Goal: Task Accomplishment & Management: Complete application form

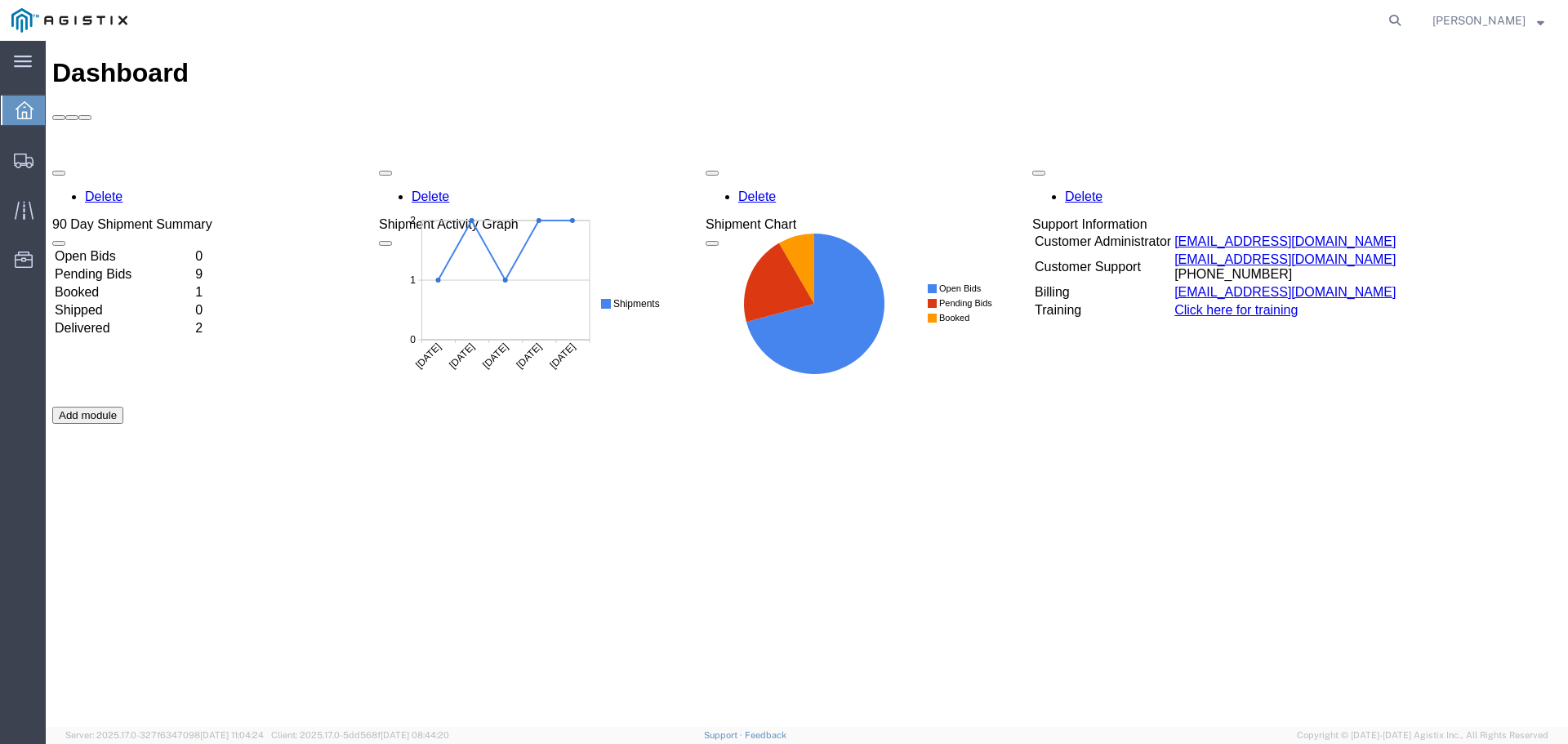
click at [193, 249] on td "Open Bids" at bounding box center [123, 256] width 139 height 16
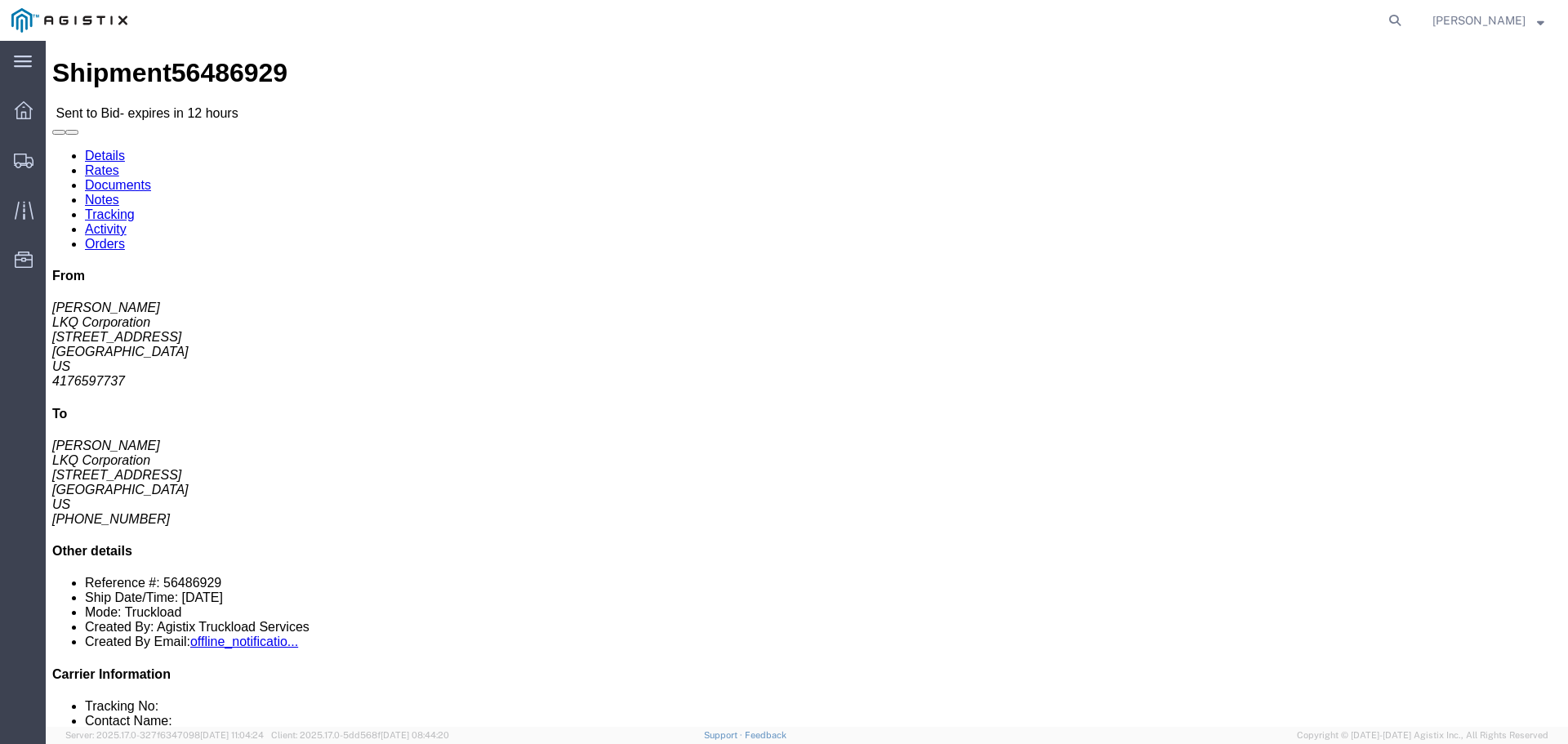
click button "button"
click link "Enter / Modify Bid"
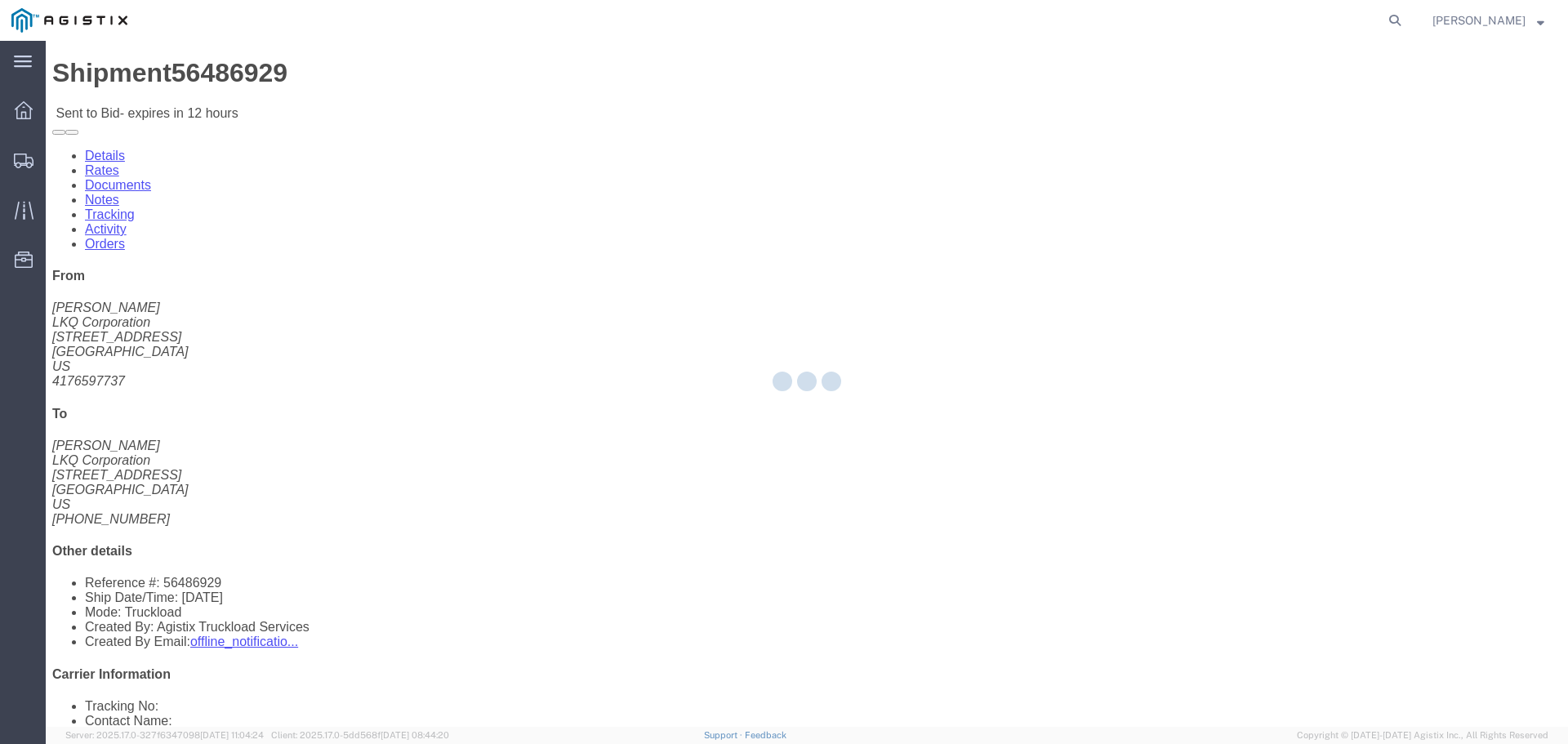
select select "22593"
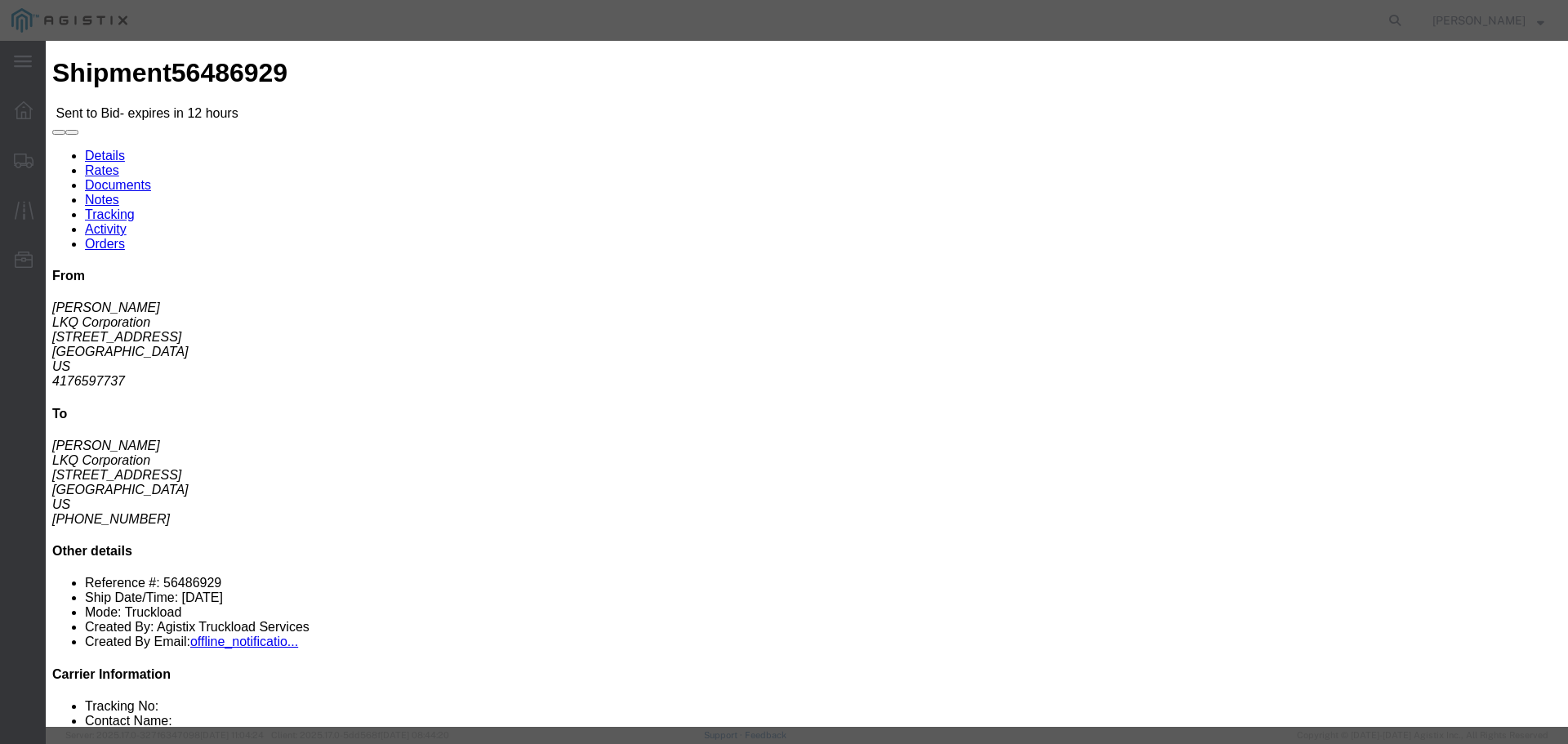
click select "Select Air Less than Truckload Multi-Leg Ocean Freight Rail Small Parcel Truckl…"
select select "TL"
click select "Select Air Less than Truckload Multi-Leg Ocean Freight Rail Small Parcel Truckl…"
click select "Select Rail TL Standard 3 - 5 Day"
select select "41882"
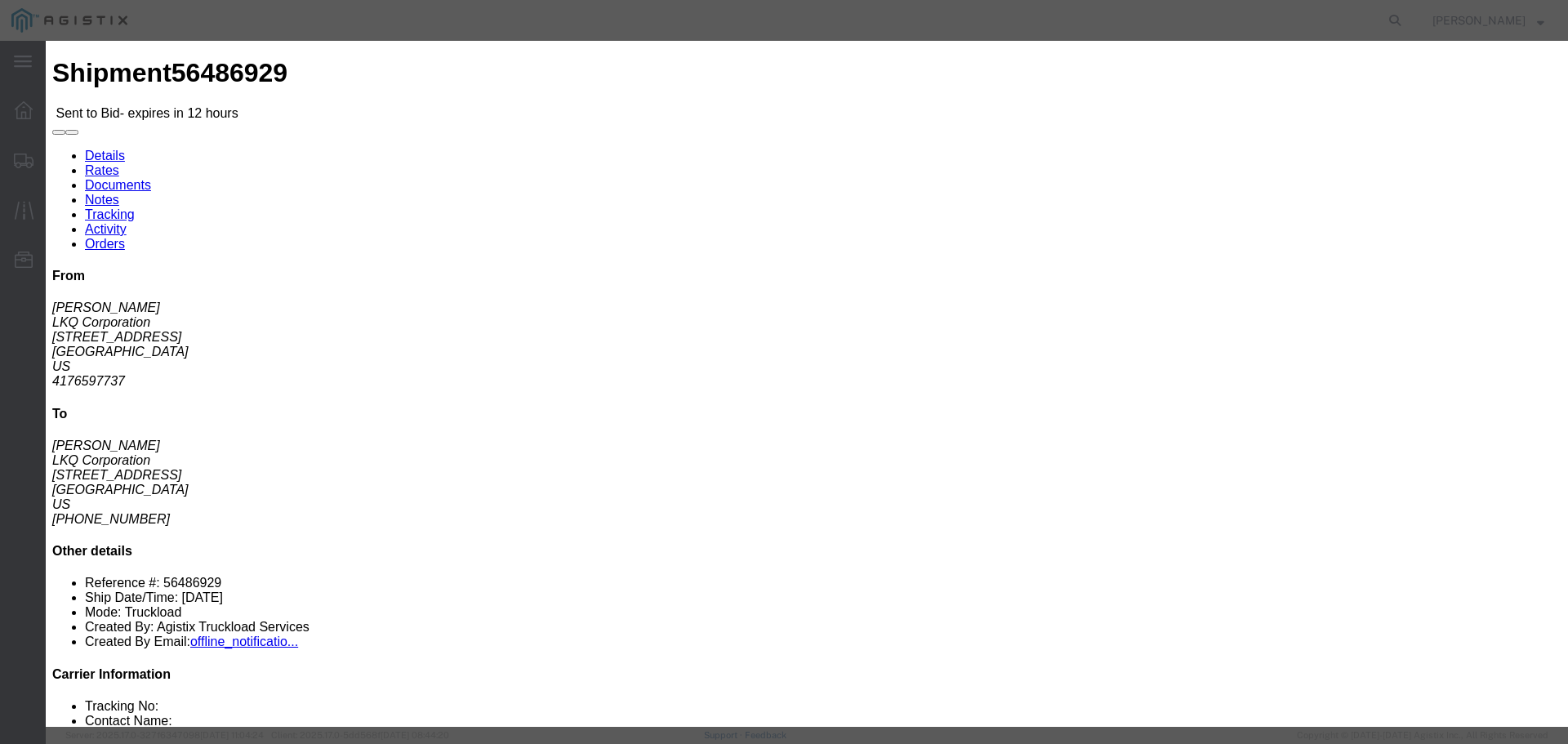
click select "Select Rail TL Standard 3 - 5 Day"
click input "text"
type input "RLX"
click select "Select 2 Day Service 3 Axle Winch Truck 3 to 5 Day Service 96L Domestic Flat Ra…"
click div "Add charge"
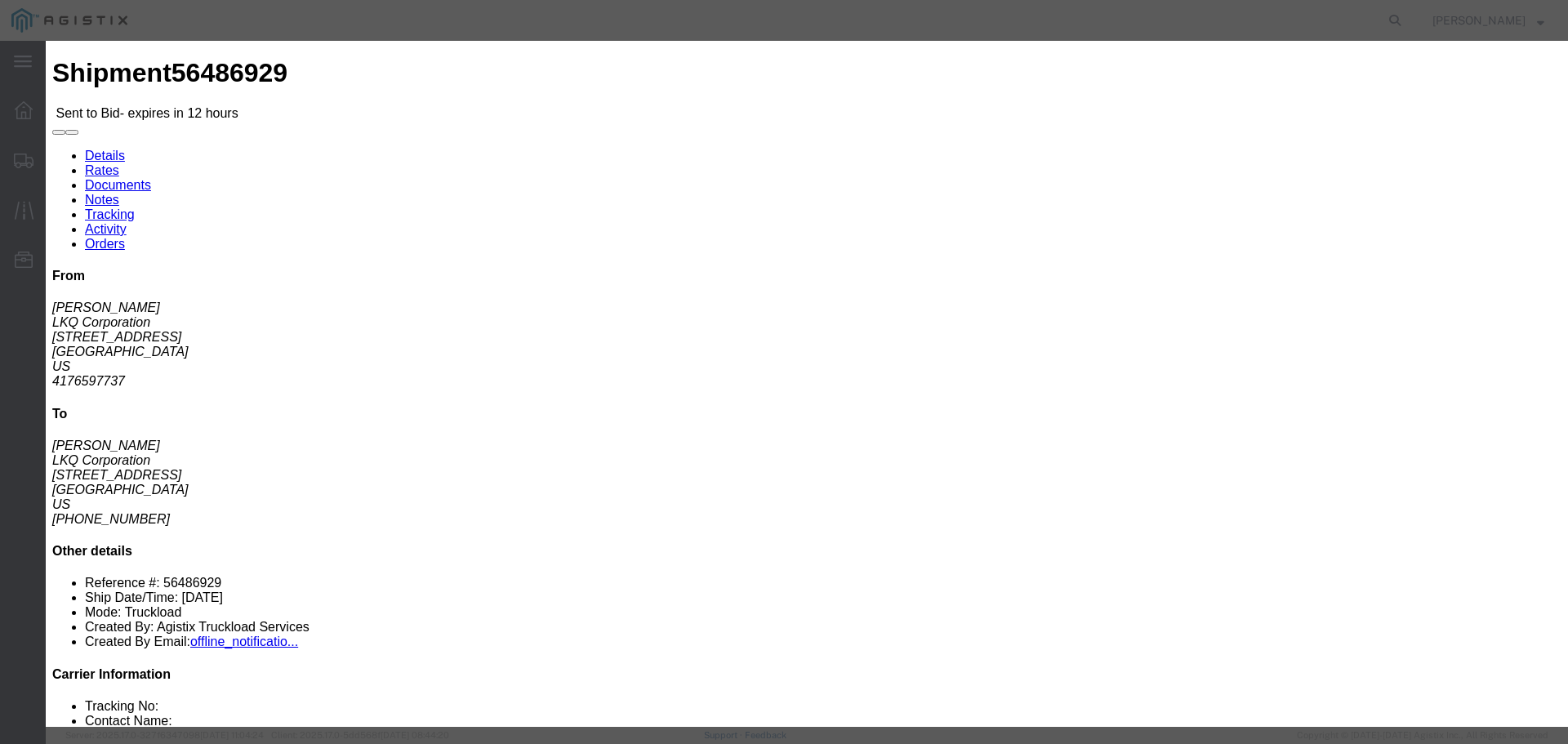
click input "number"
type input "1"
click input "number"
type input "1300"
click button "Submit"
